Goal: Navigation & Orientation: Find specific page/section

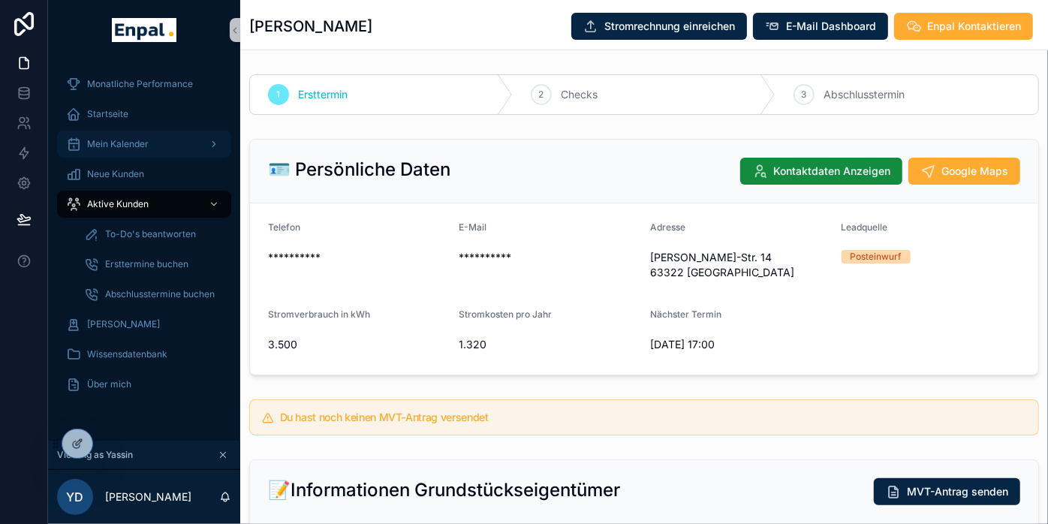
click at [128, 149] on span "Mein Kalender" at bounding box center [118, 144] width 62 height 12
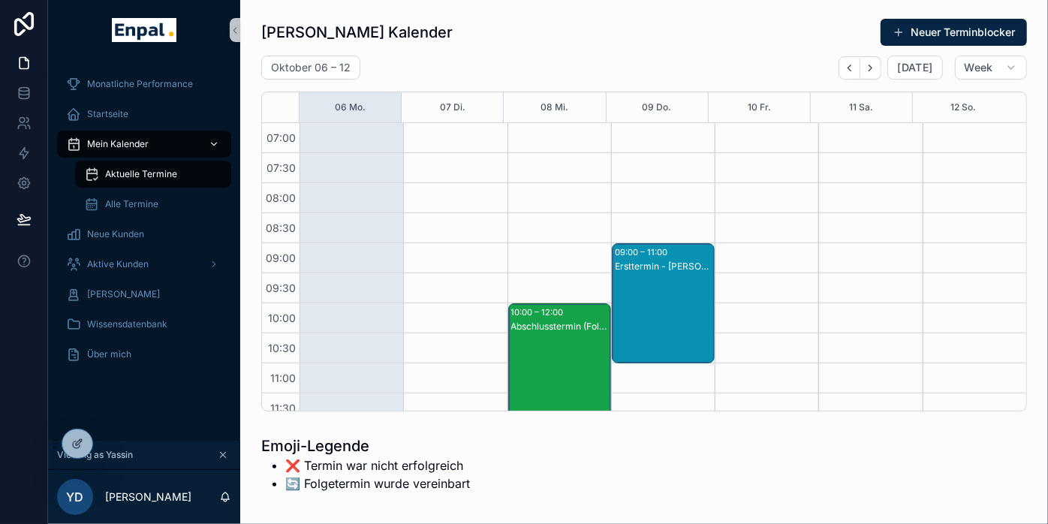
scroll to position [420, 0]
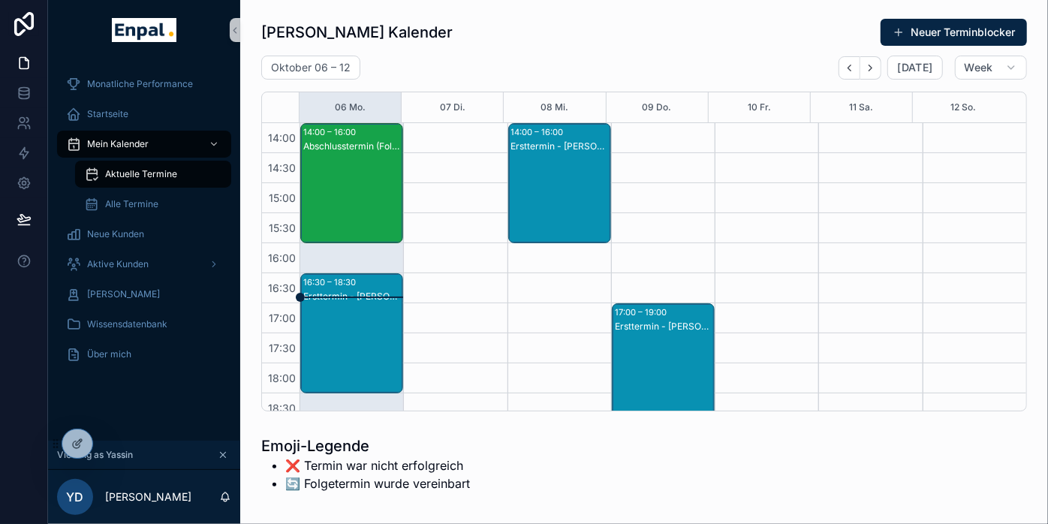
click at [332, 193] on div "Abschlusstermin (Folgetermin) - [PERSON_NAME]" at bounding box center [352, 198] width 98 height 117
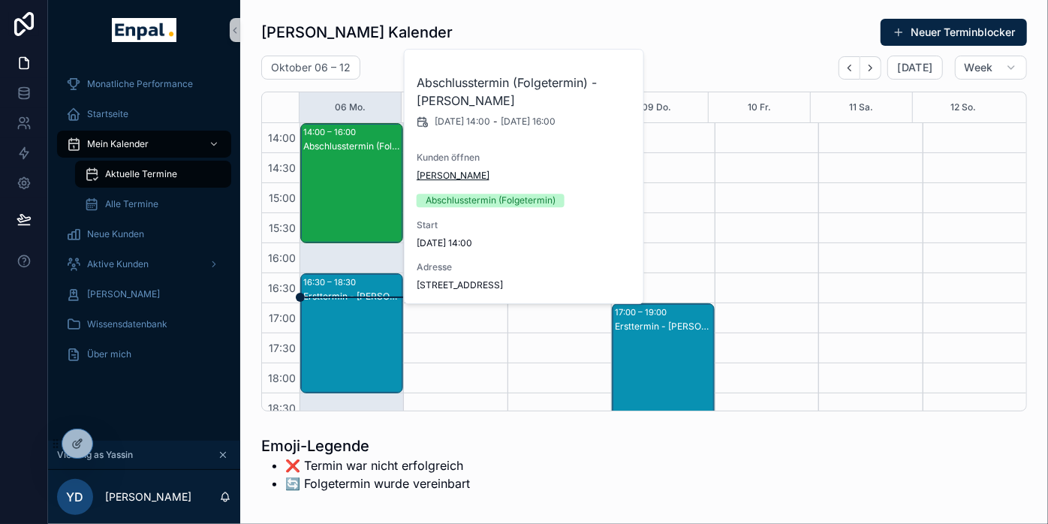
click at [447, 175] on span "[PERSON_NAME]" at bounding box center [453, 176] width 73 height 12
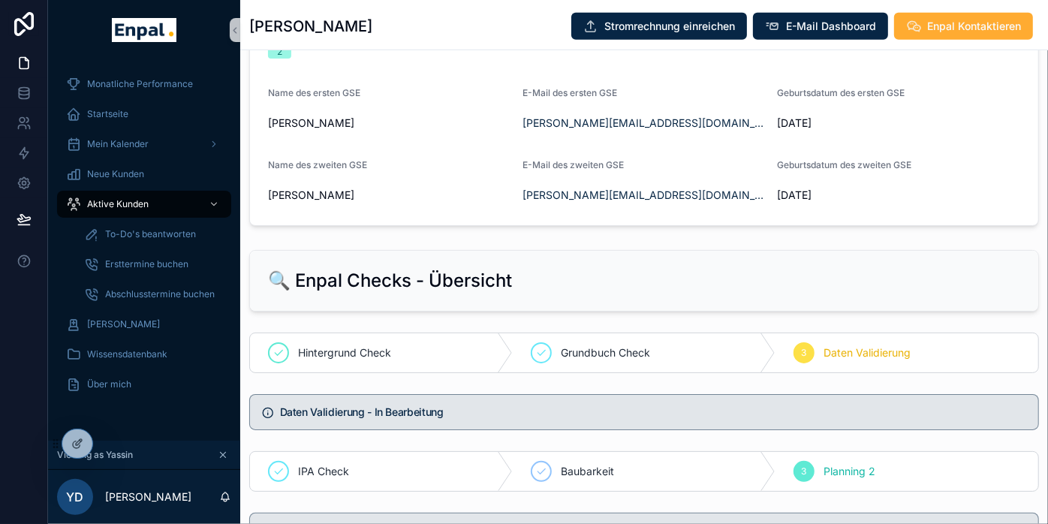
scroll to position [834, 0]
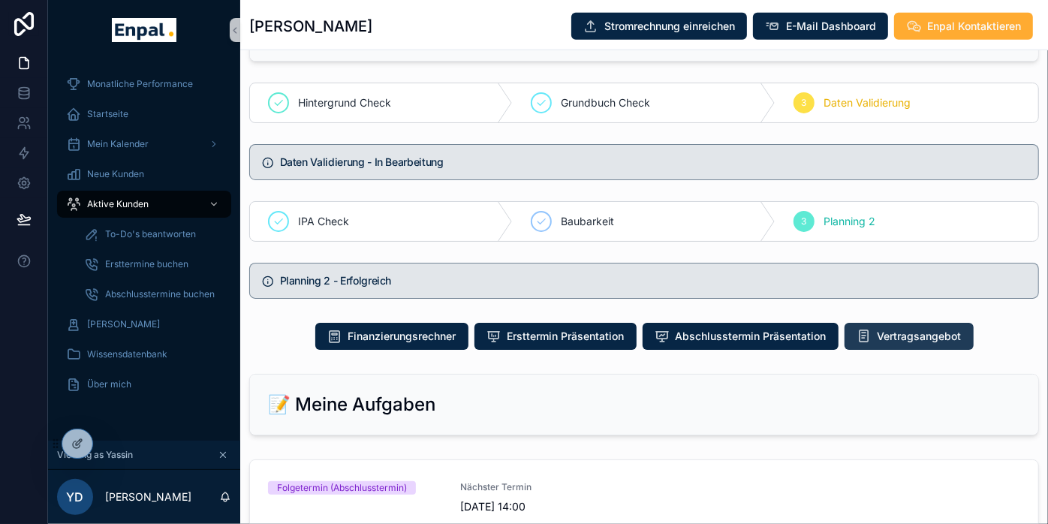
click at [897, 344] on span "Vertragsangebot" at bounding box center [920, 336] width 84 height 15
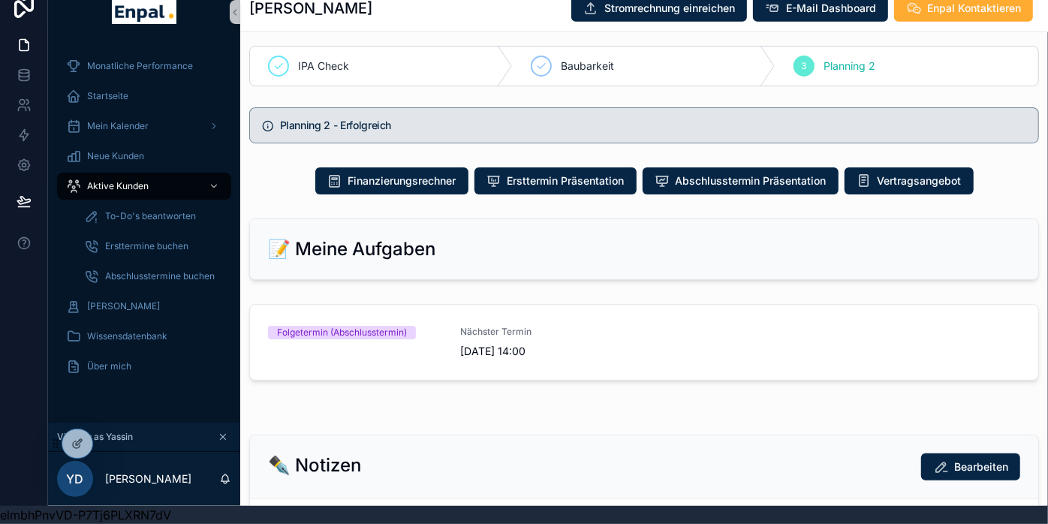
scroll to position [972, 0]
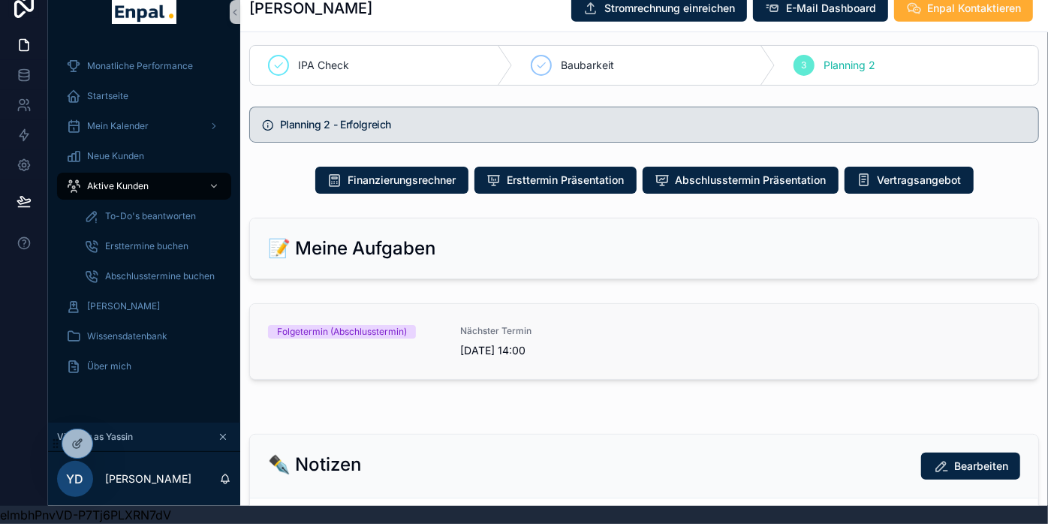
click at [396, 321] on link "Folgetermin (Abschlusstermin) Nächster Termin [DATE] 14:00" at bounding box center [644, 341] width 788 height 75
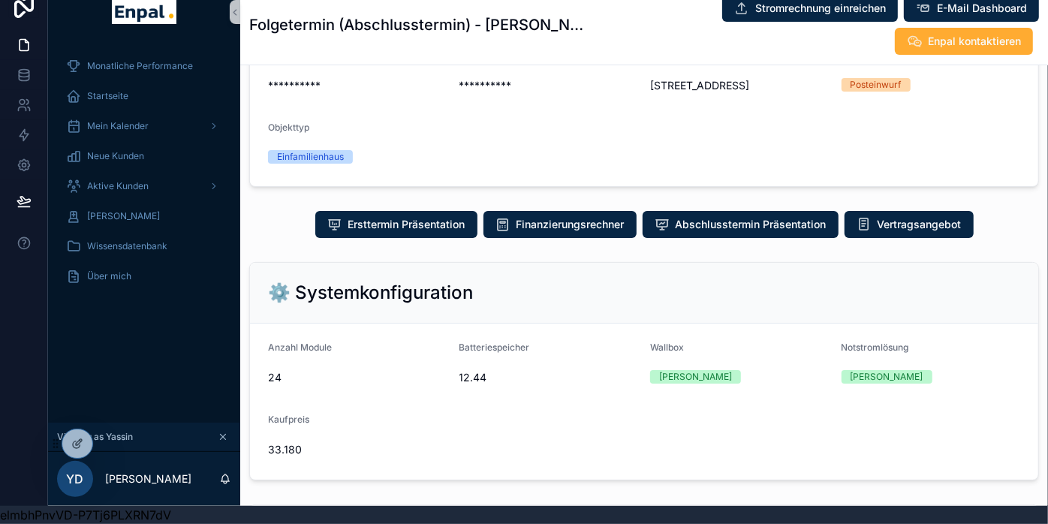
scroll to position [333, 0]
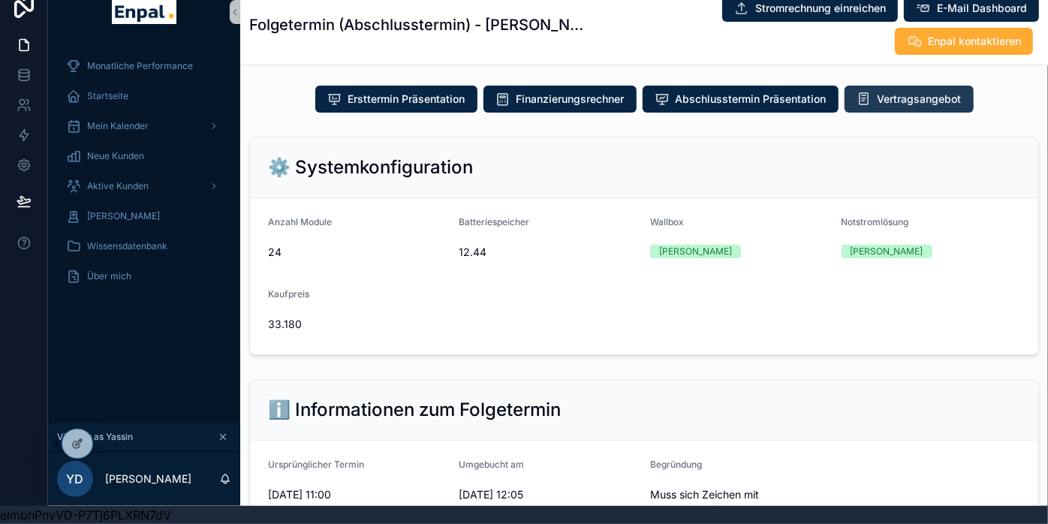
click at [897, 101] on span "Vertragsangebot" at bounding box center [920, 99] width 84 height 15
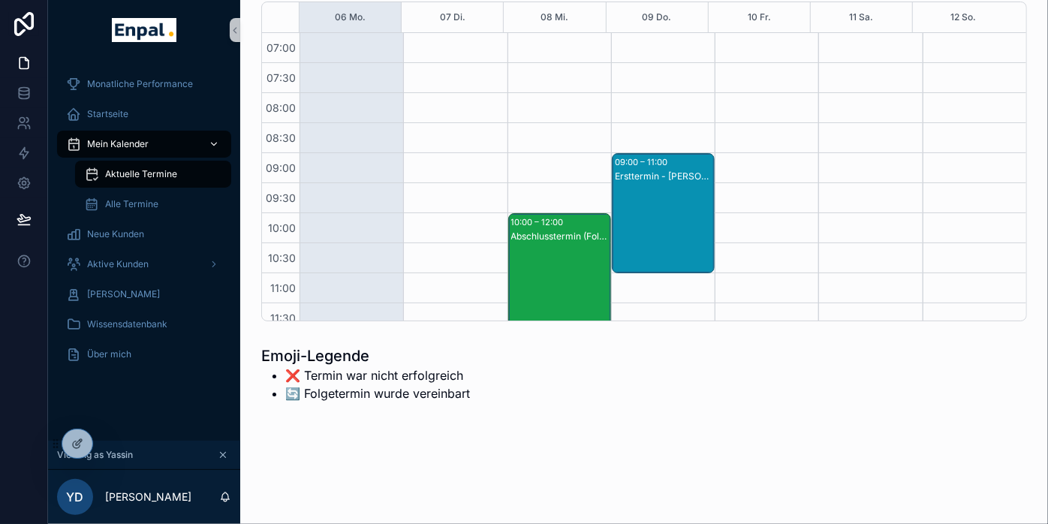
scroll to position [420, 0]
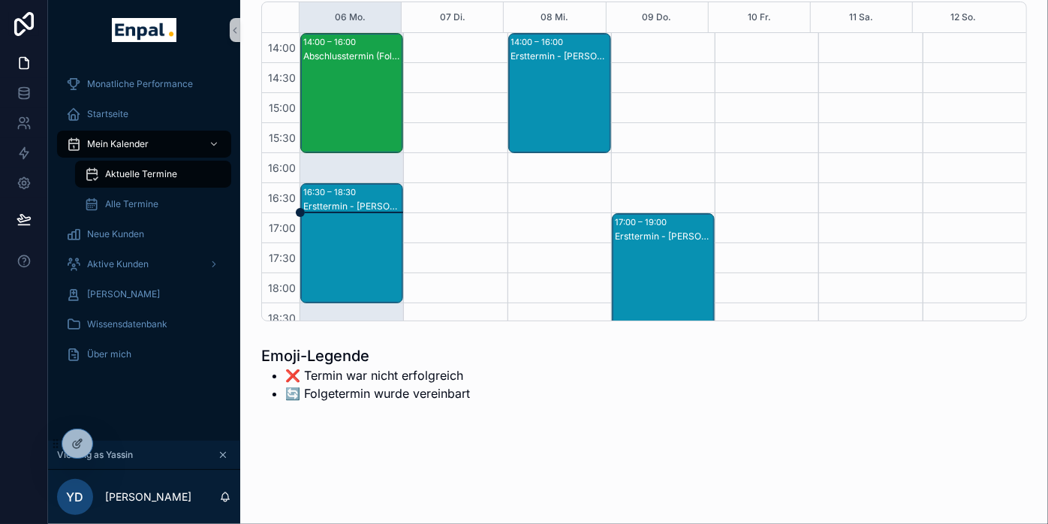
click at [383, 222] on div "Ersttermin - [PERSON_NAME]" at bounding box center [352, 258] width 98 height 117
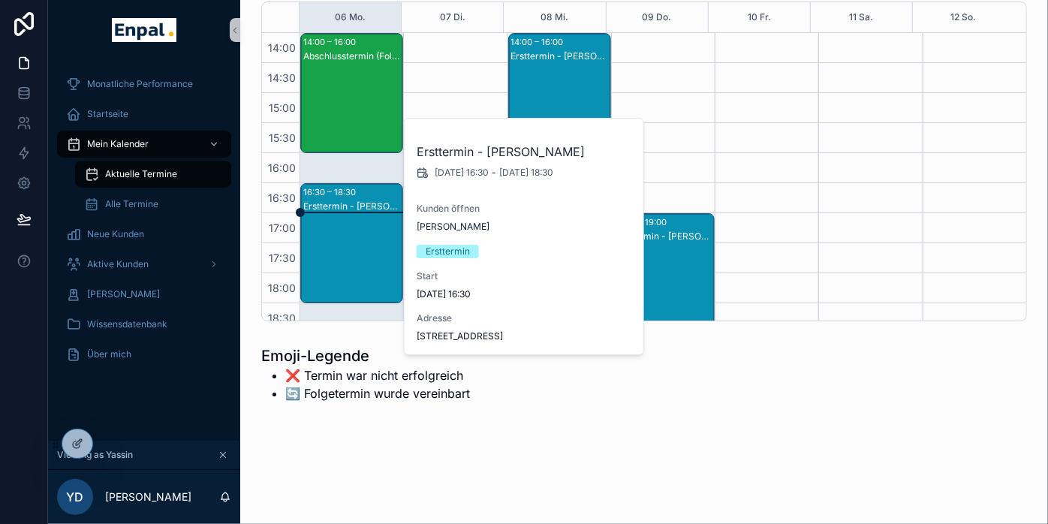
click at [366, 71] on div "Abschlusstermin (Folgetermin) - [PERSON_NAME]" at bounding box center [352, 108] width 98 height 117
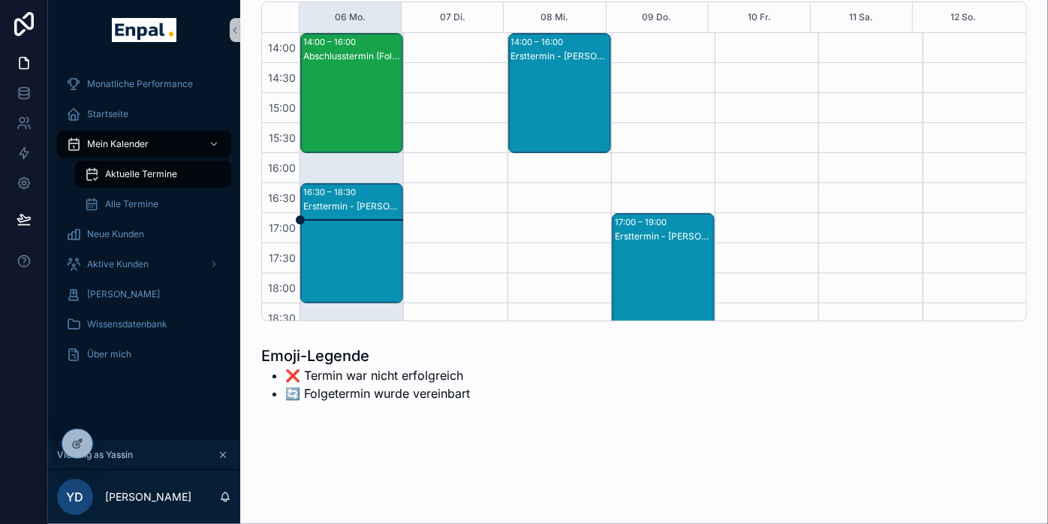
click at [631, 244] on div "Ersttermin - [PERSON_NAME]" at bounding box center [664, 288] width 98 height 117
click at [633, 240] on div "Ersttermin - [PERSON_NAME]" at bounding box center [664, 237] width 98 height 12
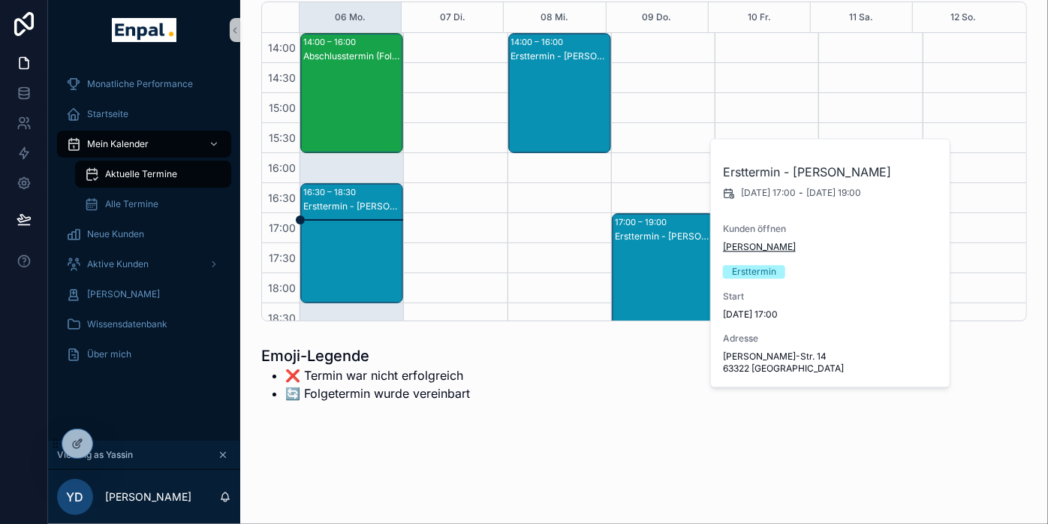
click at [766, 253] on span "[PERSON_NAME]" at bounding box center [759, 247] width 73 height 12
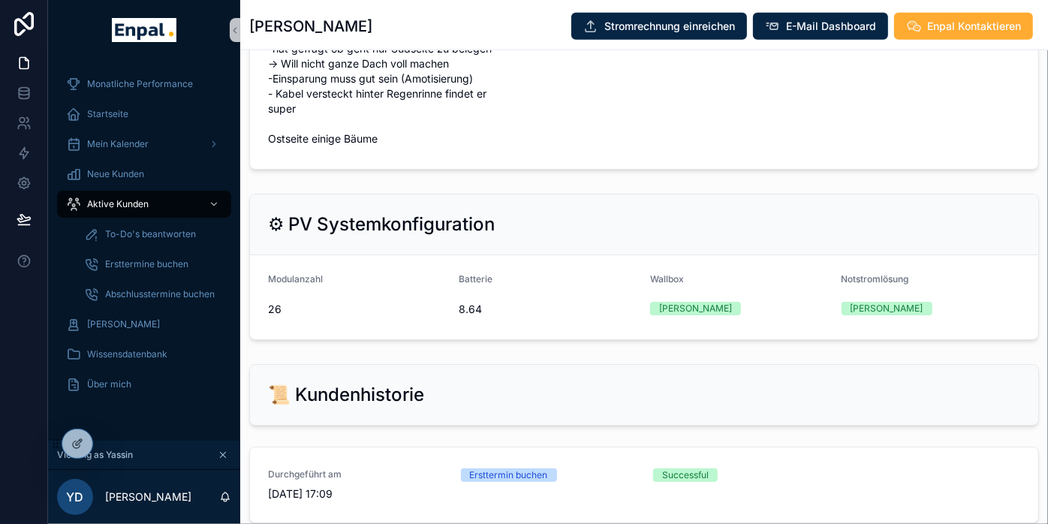
scroll to position [1251, 0]
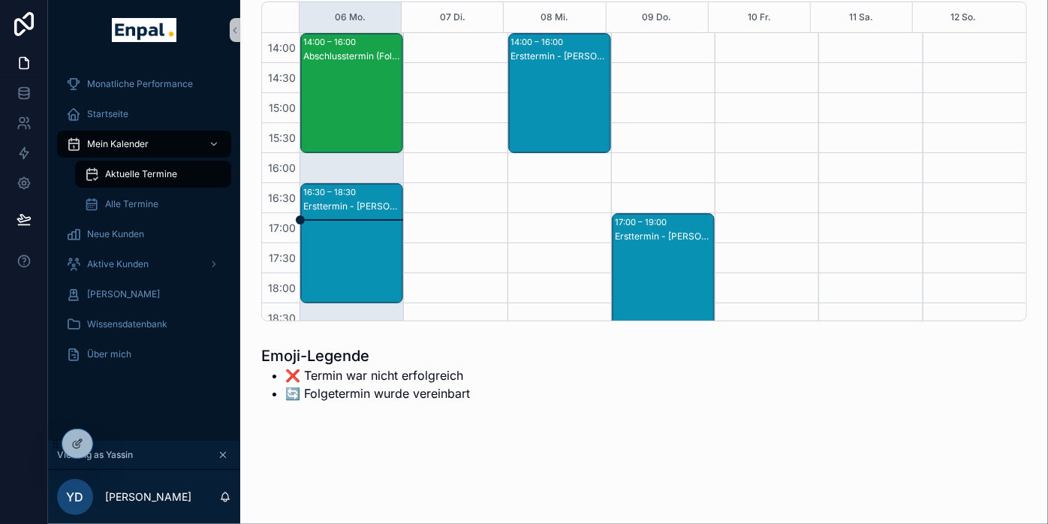
scroll to position [170, 0]
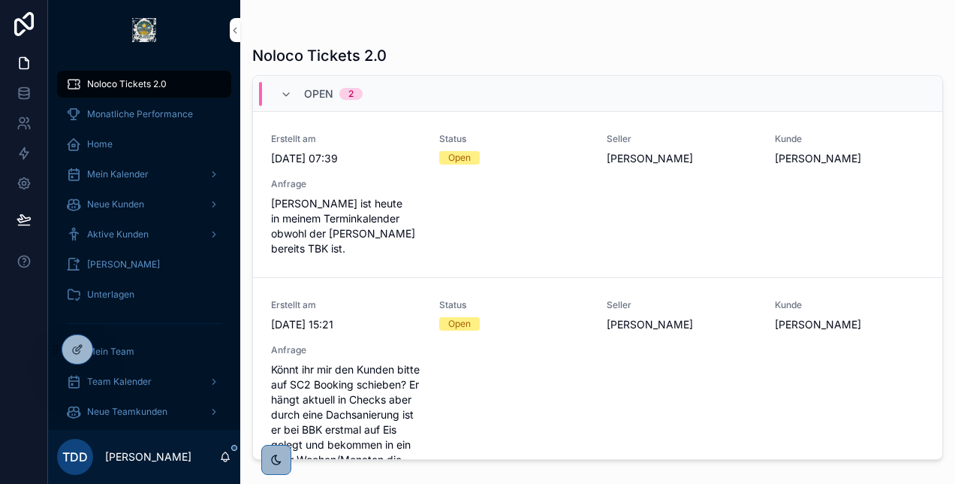
click at [134, 113] on span "Monatliche Performance" at bounding box center [140, 114] width 106 height 12
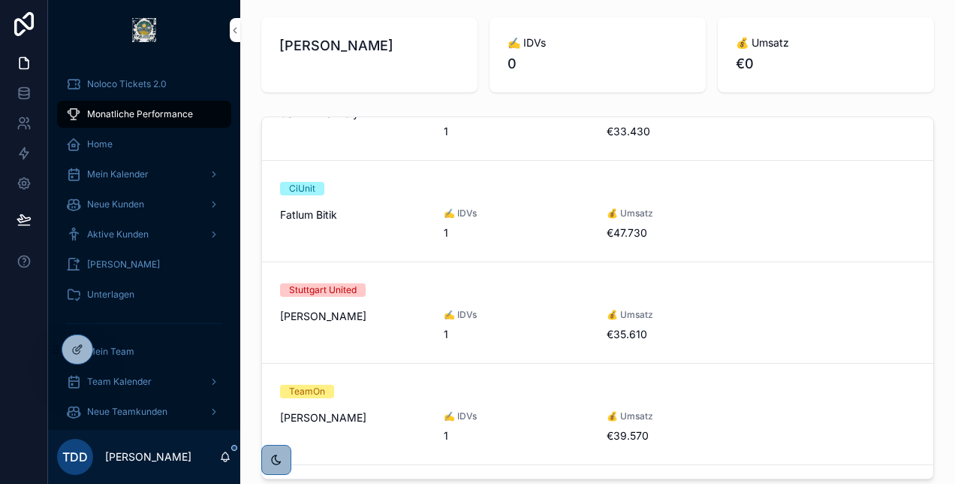
scroll to position [375, 0]
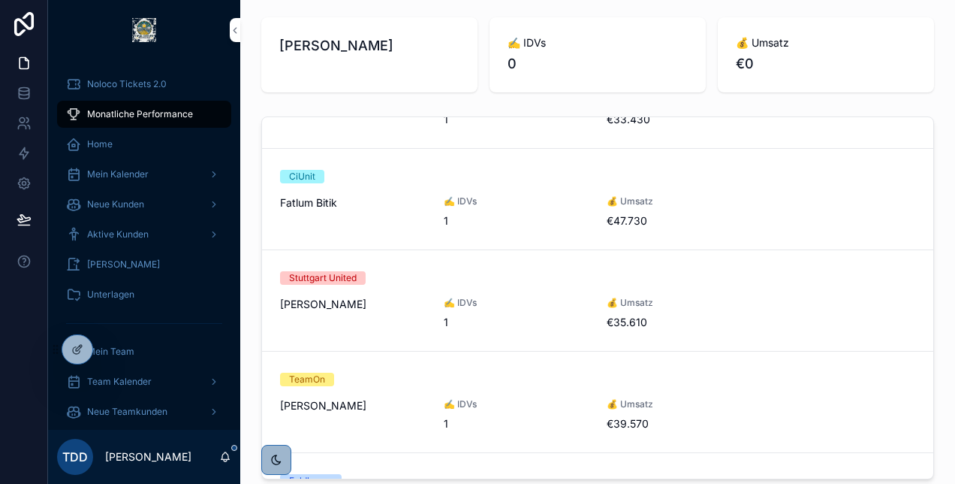
click at [0, 0] on icon at bounding box center [0, 0] width 0 height 0
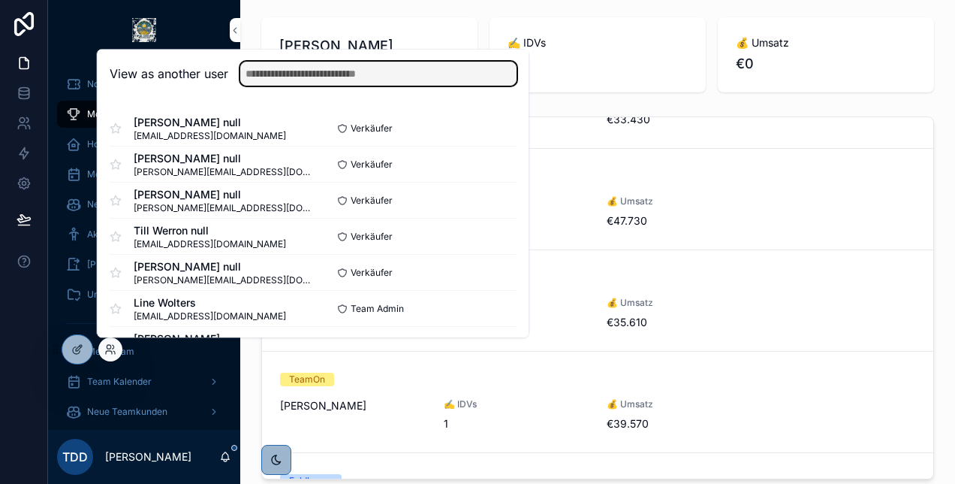
click at [352, 75] on input "text" at bounding box center [378, 74] width 276 height 24
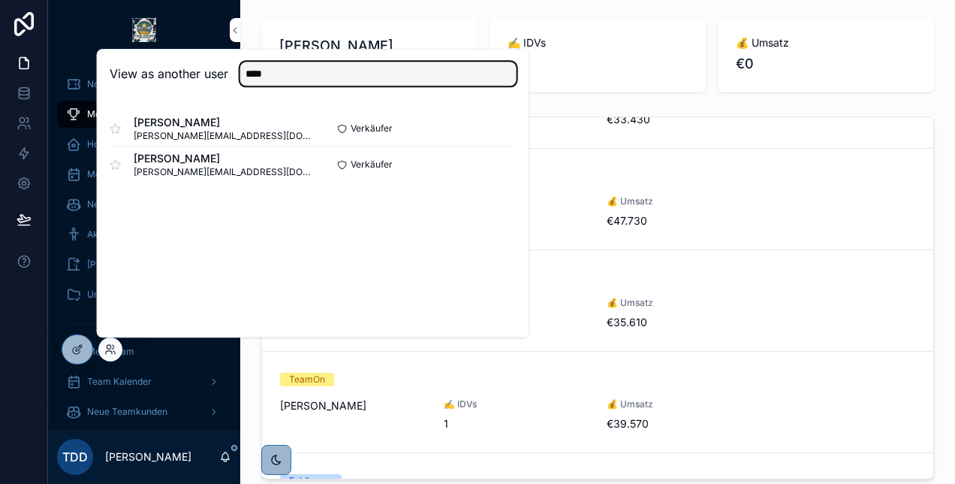
type input "****"
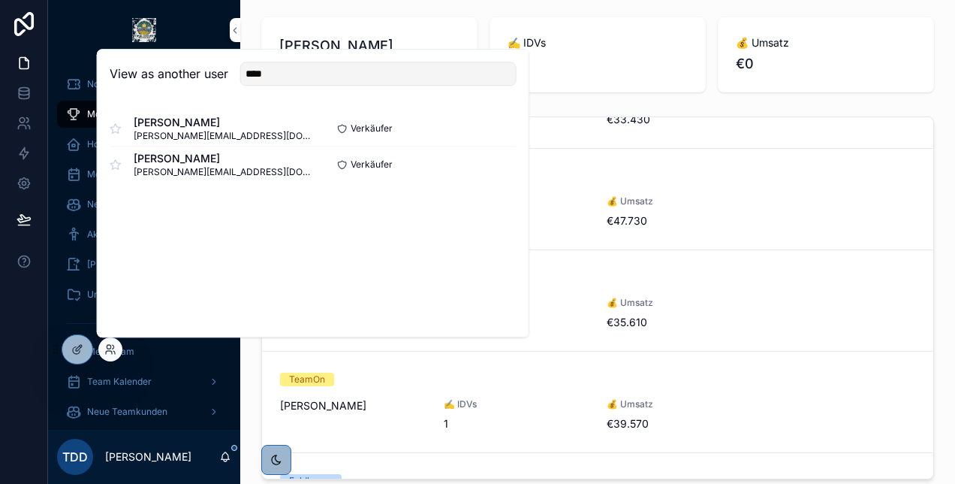
click at [0, 0] on button "Select" at bounding box center [0, 0] width 0 height 0
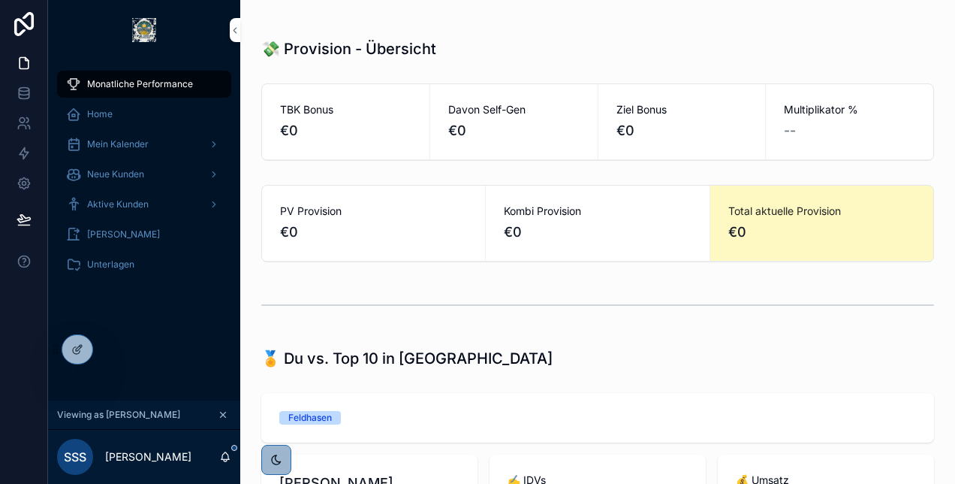
scroll to position [375, 0]
